Goal: Go to known website: Access a specific website the user already knows

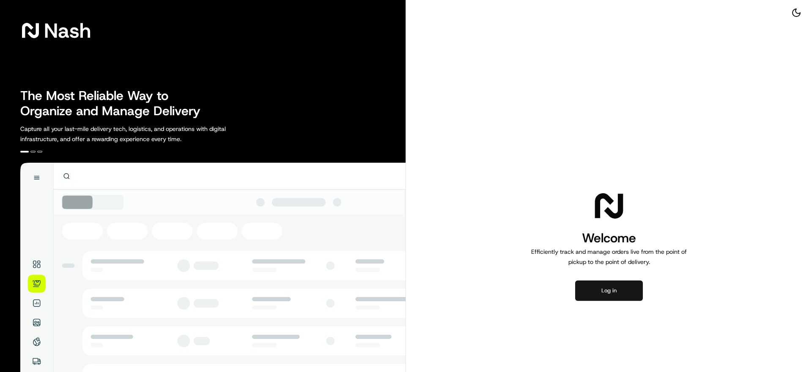
click at [641, 295] on button "Log in" at bounding box center [609, 290] width 68 height 20
